Goal: Task Accomplishment & Management: Manage account settings

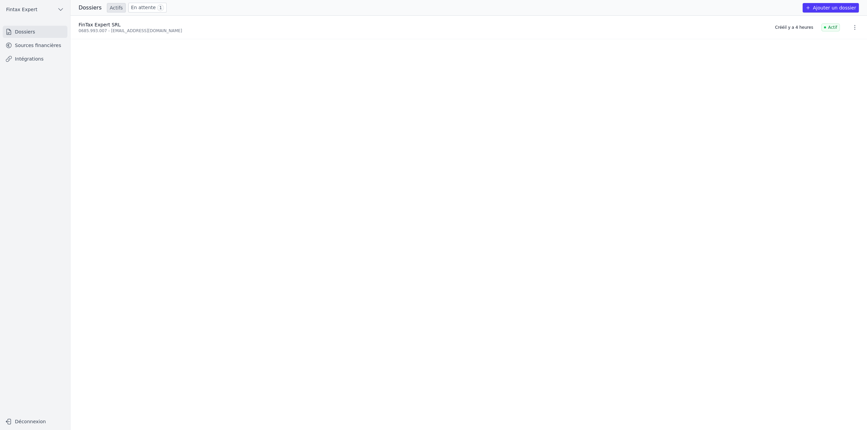
click at [51, 46] on link "Sources financières" at bounding box center [35, 45] width 65 height 12
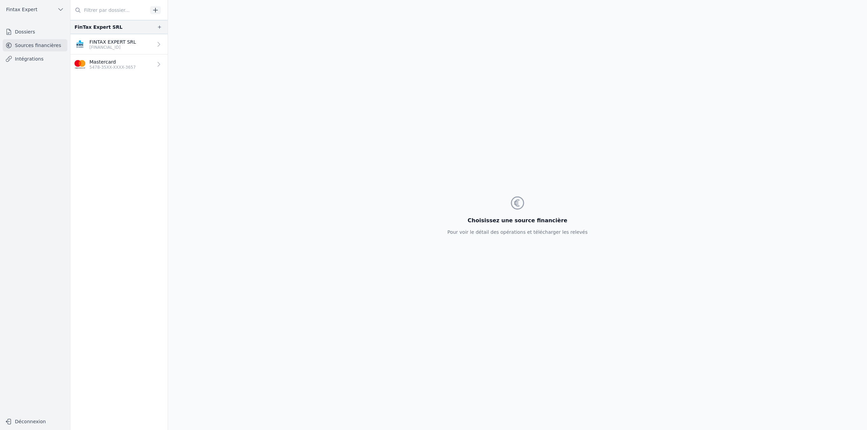
click at [124, 67] on p "5478-35XX-XXXX-3657" at bounding box center [112, 67] width 46 height 5
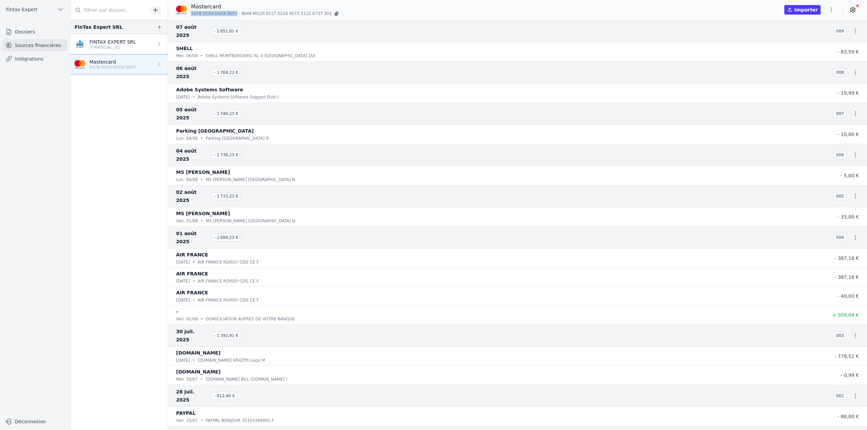
drag, startPoint x: 192, startPoint y: 14, endPoint x: 233, endPoint y: 14, distance: 40.6
click at [233, 14] on p "5478-35XX-XXXX-3657 - IBAN: MG29 [FINANCIAL_ID] [FINANCIAL_ID]" at bounding box center [265, 13] width 149 height 7
copy span "5478-35XX-XXXX-3657"
click at [159, 27] on icon "button" at bounding box center [159, 26] width 5 height 5
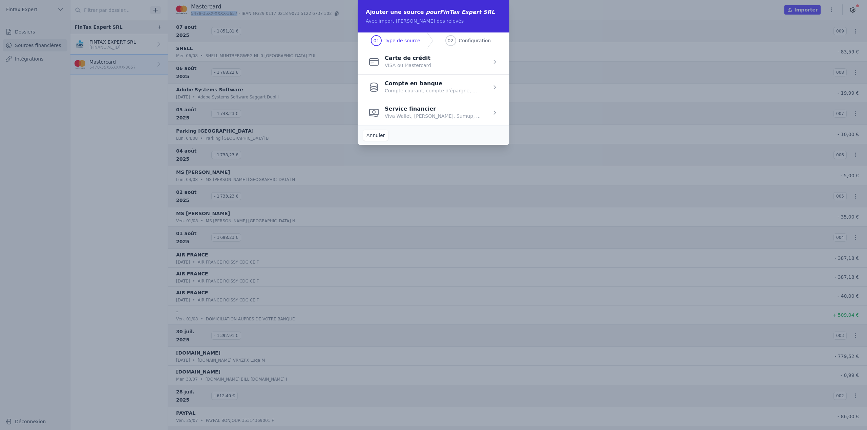
click at [407, 64] on span "button" at bounding box center [434, 61] width 152 height 25
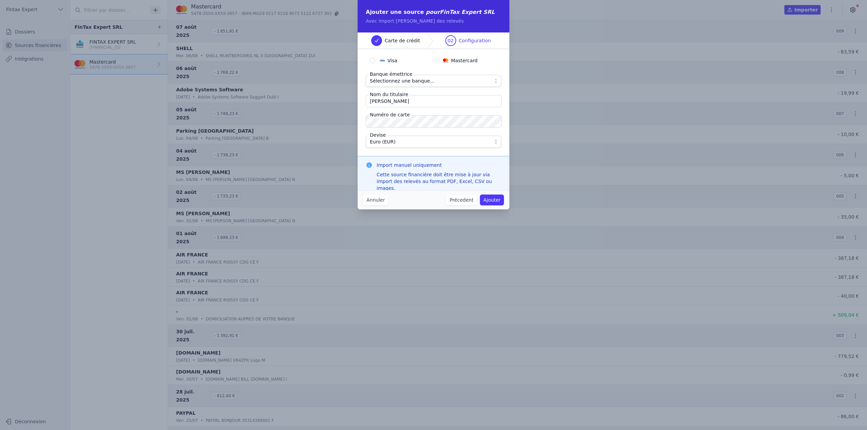
click at [449, 62] on div "Mastercard" at bounding box center [460, 60] width 35 height 7
click at [439, 62] on input "Mastercard" at bounding box center [435, 60] width 5 height 5
radio input "true"
click at [410, 81] on span "Sélectionnez une banque..." at bounding box center [402, 81] width 65 height 8
drag, startPoint x: 372, startPoint y: 102, endPoint x: 363, endPoint y: 101, distance: 9.5
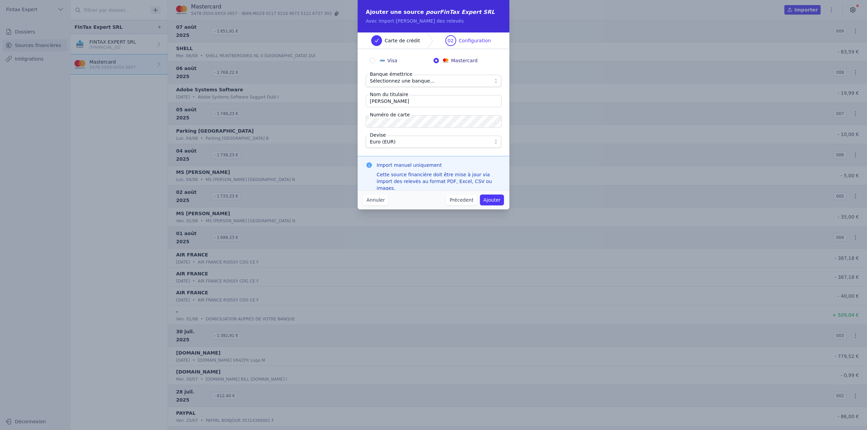
click at [363, 101] on div "Visa Mastercard Banque émettrice Sélectionnez une banque... Nom du titulaire bi…" at bounding box center [434, 102] width 152 height 107
type input "Bianca Bobeica"
click at [389, 81] on span "Sélectionnez une banque..." at bounding box center [402, 81] width 65 height 8
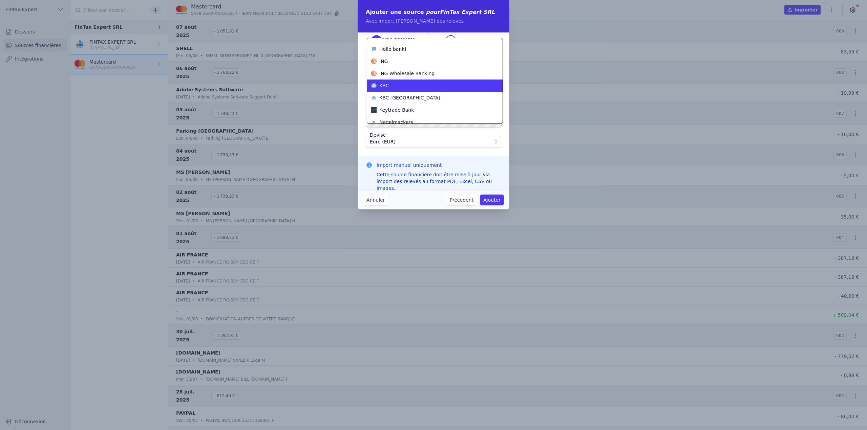
click at [395, 83] on div "KBC" at bounding box center [430, 85] width 119 height 7
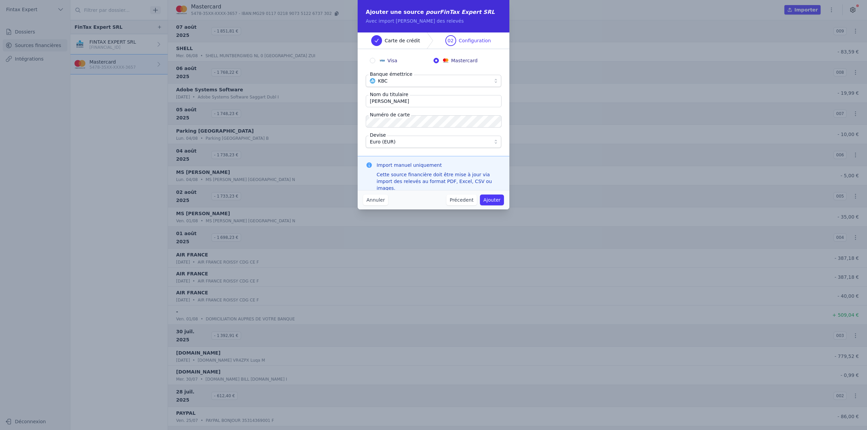
click at [491, 200] on button "Ajouter" at bounding box center [492, 200] width 24 height 11
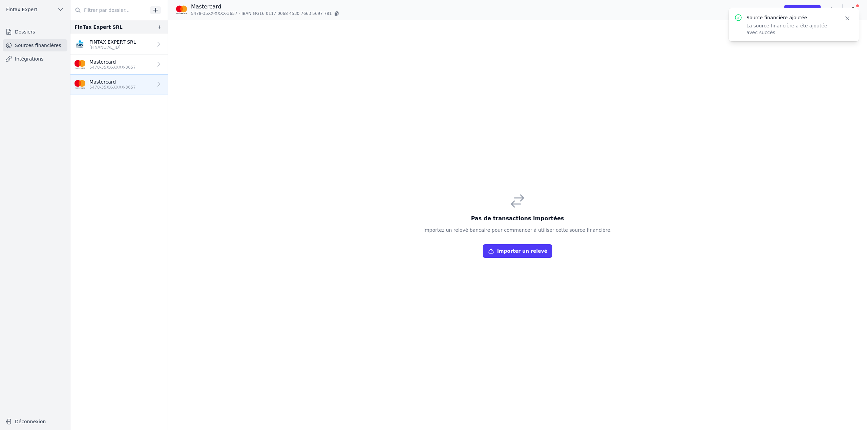
click at [777, 134] on div "Pas de transactions importées Importez un relevé bancaire pour commencer à util…" at bounding box center [517, 225] width 699 height 410
click at [847, 20] on icon "button" at bounding box center [847, 18] width 7 height 7
click at [798, 122] on div "Pas de transactions importées Importez un relevé bancaire pour commencer à util…" at bounding box center [517, 225] width 699 height 410
click at [532, 255] on button "Importer un relevé" at bounding box center [517, 252] width 69 height 14
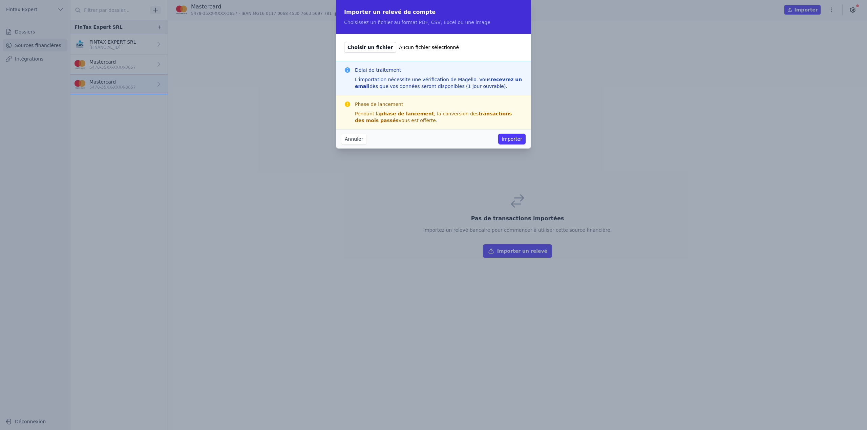
click at [371, 49] on span "Choisir un fichier" at bounding box center [370, 47] width 52 height 11
click at [344, 42] on input "Choisir un fichier Aucun fichier sélectionné" at bounding box center [344, 42] width 0 height 0
type input "C:\fakepath\7199034377_ état de dépenses 07_2025.pdf"
click at [524, 141] on button "Importer" at bounding box center [511, 139] width 27 height 11
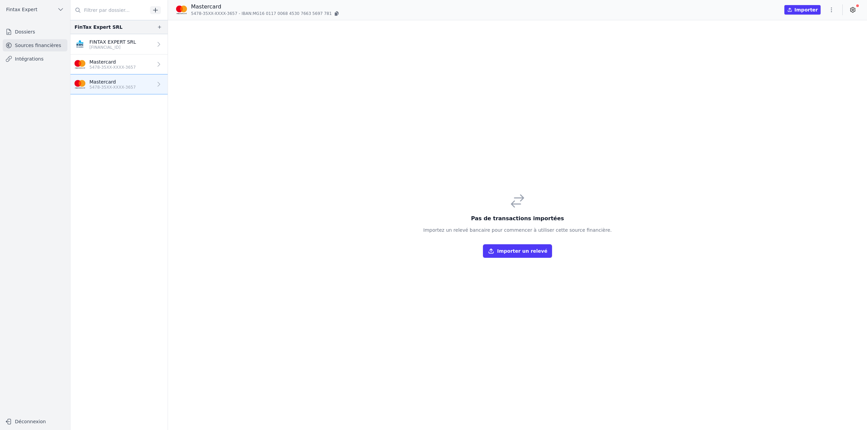
click at [830, 10] on icon "button" at bounding box center [831, 9] width 7 height 7
click at [824, 25] on button "Renommer" at bounding box center [815, 24] width 49 height 13
click at [223, 8] on input "Mastercard (données" at bounding box center [226, 7] width 70 height 8
drag, startPoint x: 221, startPoint y: 7, endPoint x: 312, endPoint y: 11, distance: 91.2
click at [310, 9] on p "Mastercard (données" at bounding box center [265, 7] width 149 height 9
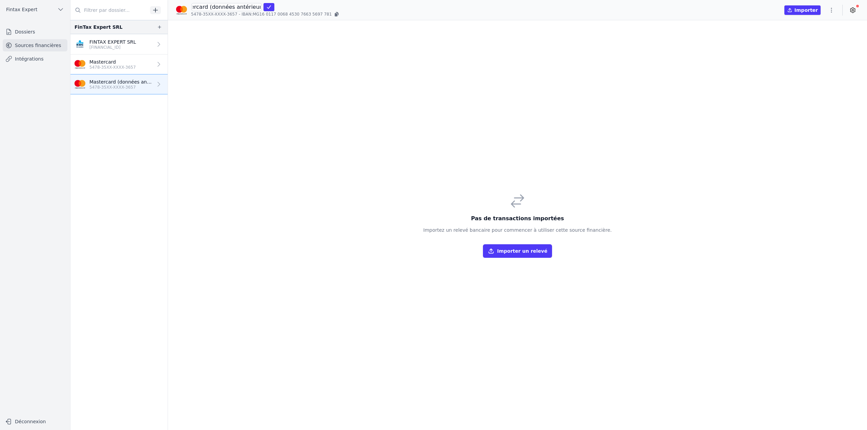
scroll to position [0, 17]
type input "Mastercard (données antérieures)"
click at [266, 7] on icon "submit" at bounding box center [268, 6] width 5 height 5
click at [276, 70] on div "Pas de transactions importées Importez un relevé bancaire pour commencer à util…" at bounding box center [517, 225] width 699 height 410
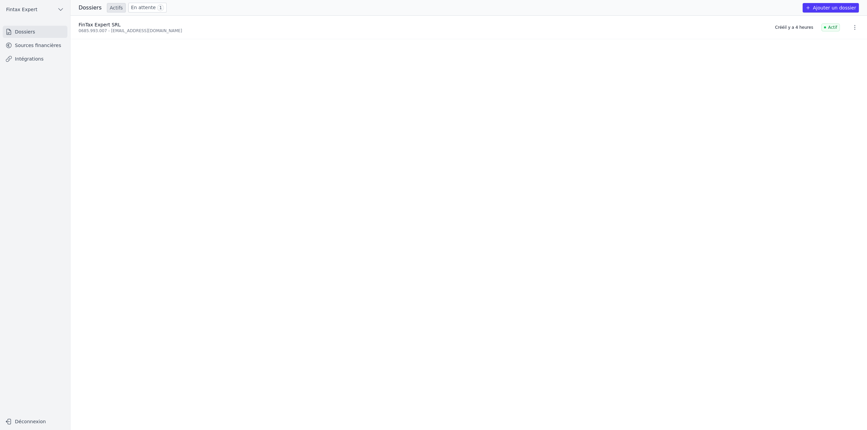
click at [44, 49] on link "Sources financières" at bounding box center [35, 45] width 65 height 12
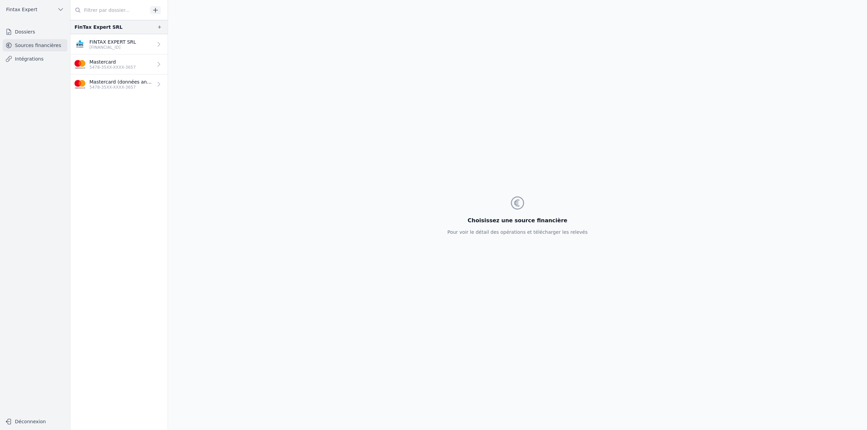
click at [116, 83] on p "Mastercard (données antérieures)" at bounding box center [120, 82] width 63 height 7
